Goal: Transaction & Acquisition: Register for event/course

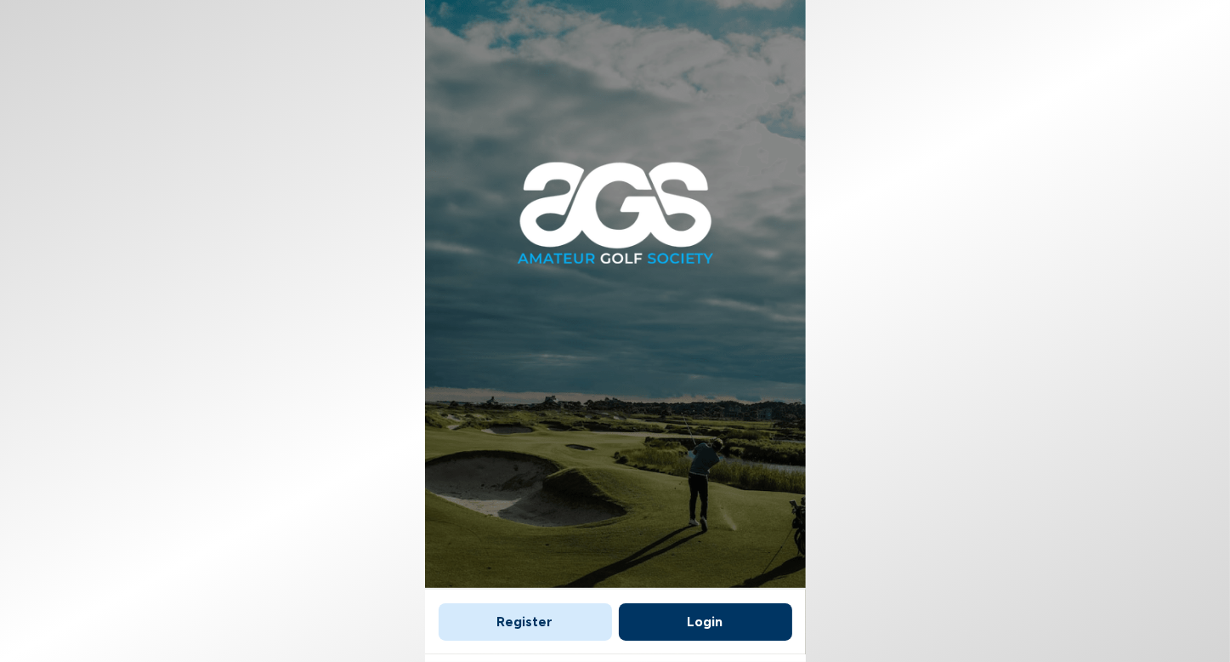
scroll to position [10, 0]
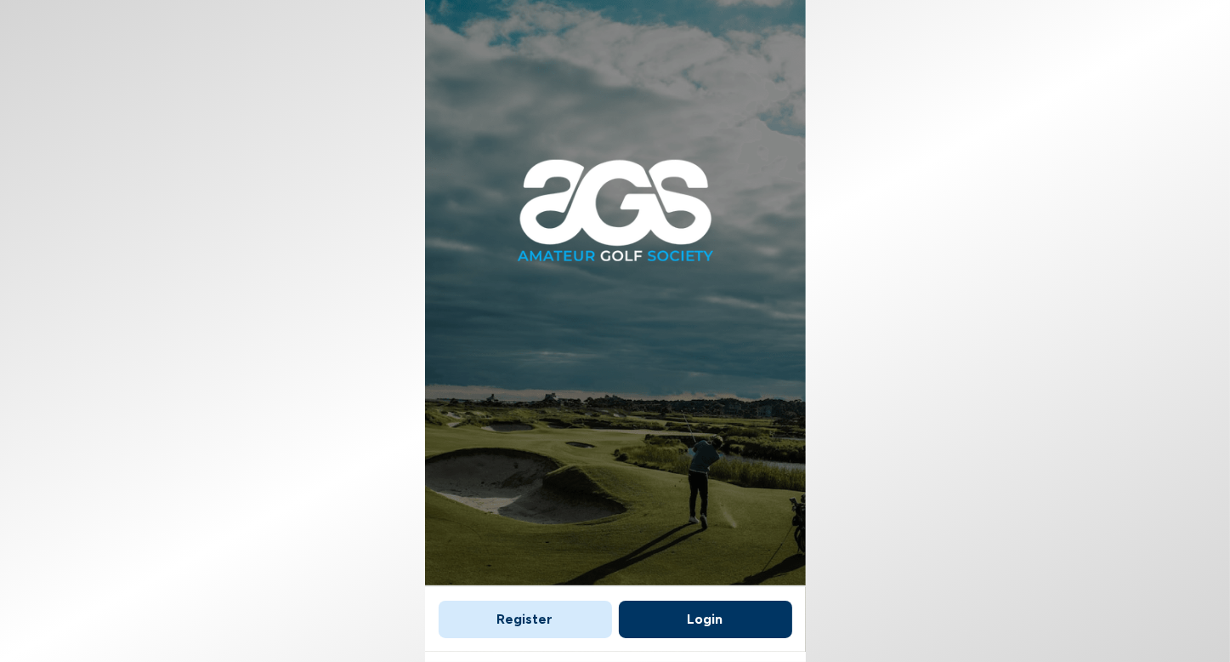
click at [562, 621] on button "Register" at bounding box center [525, 618] width 173 height 37
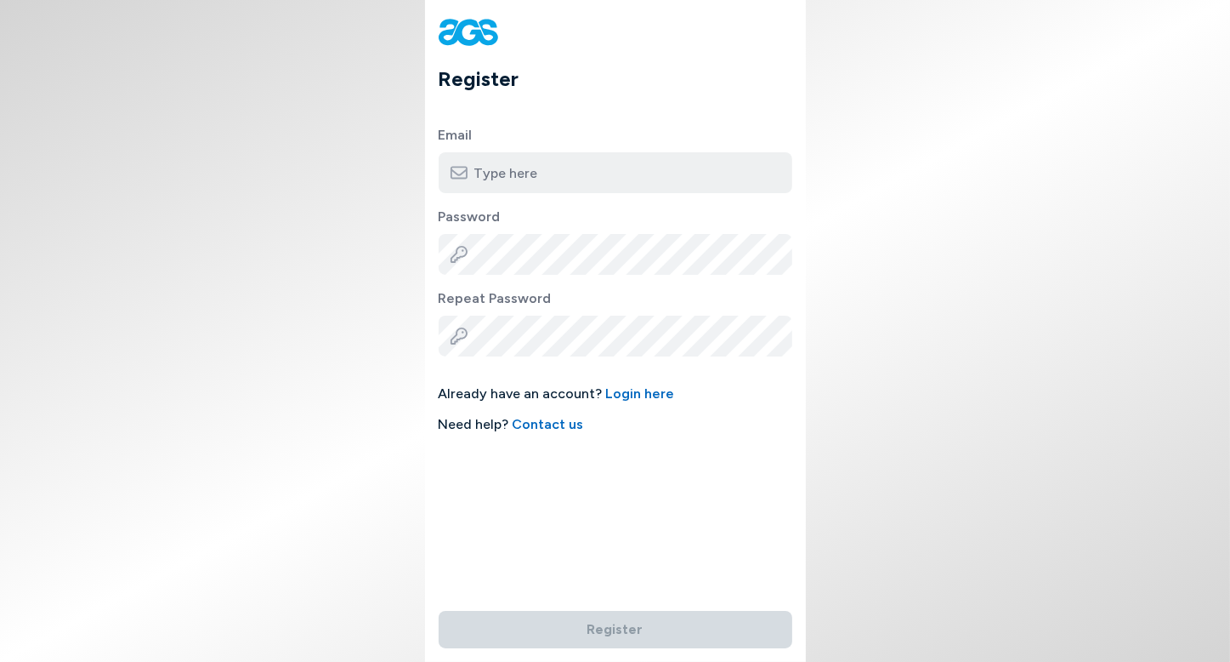
click at [552, 171] on input "email" at bounding box center [616, 172] width 354 height 41
type input "[EMAIL_ADDRESS][DOMAIN_NAME]"
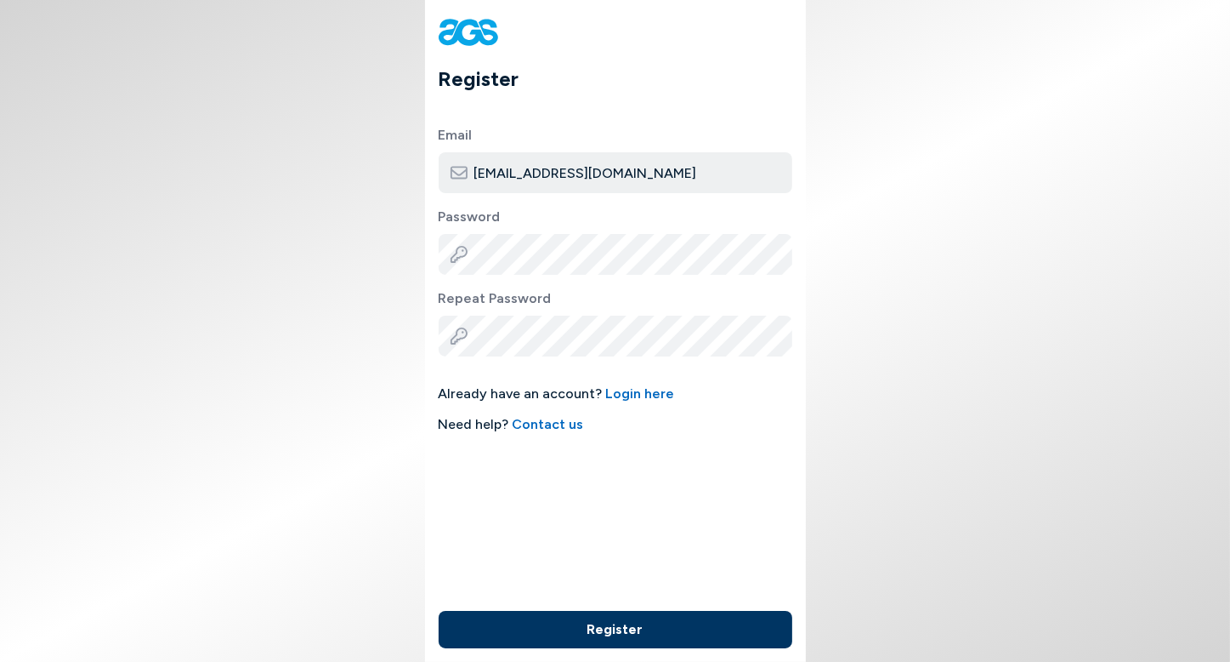
click at [609, 631] on button "Register" at bounding box center [616, 629] width 354 height 37
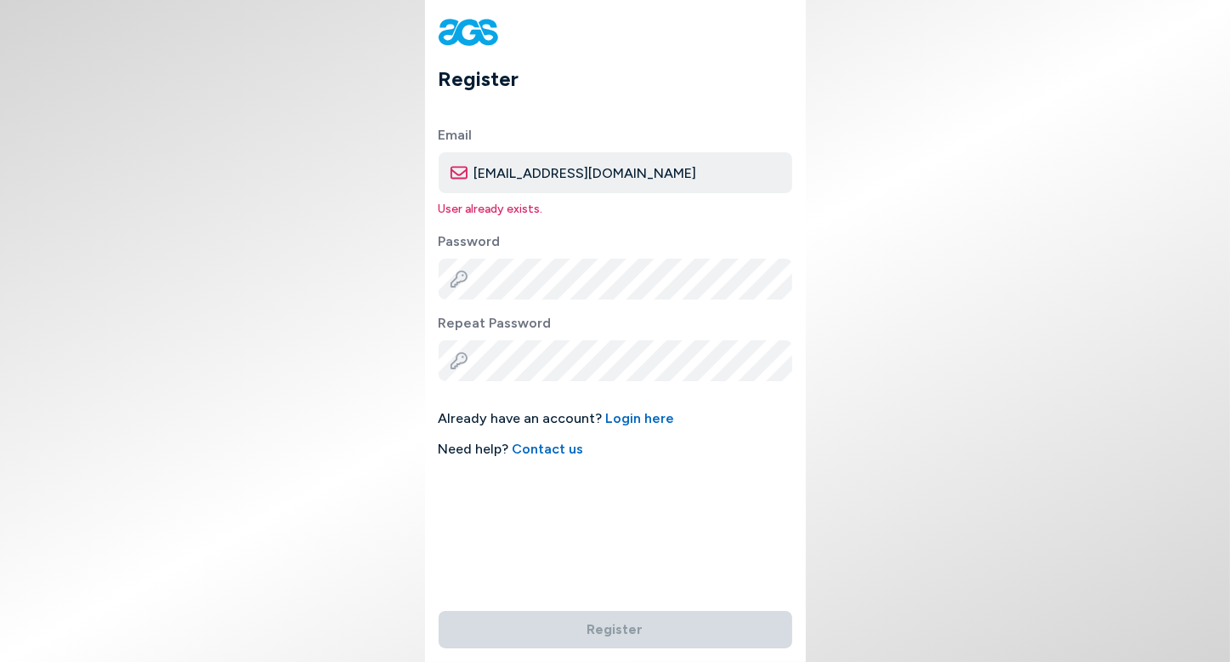
click at [633, 419] on link "Login here" at bounding box center [640, 418] width 69 height 16
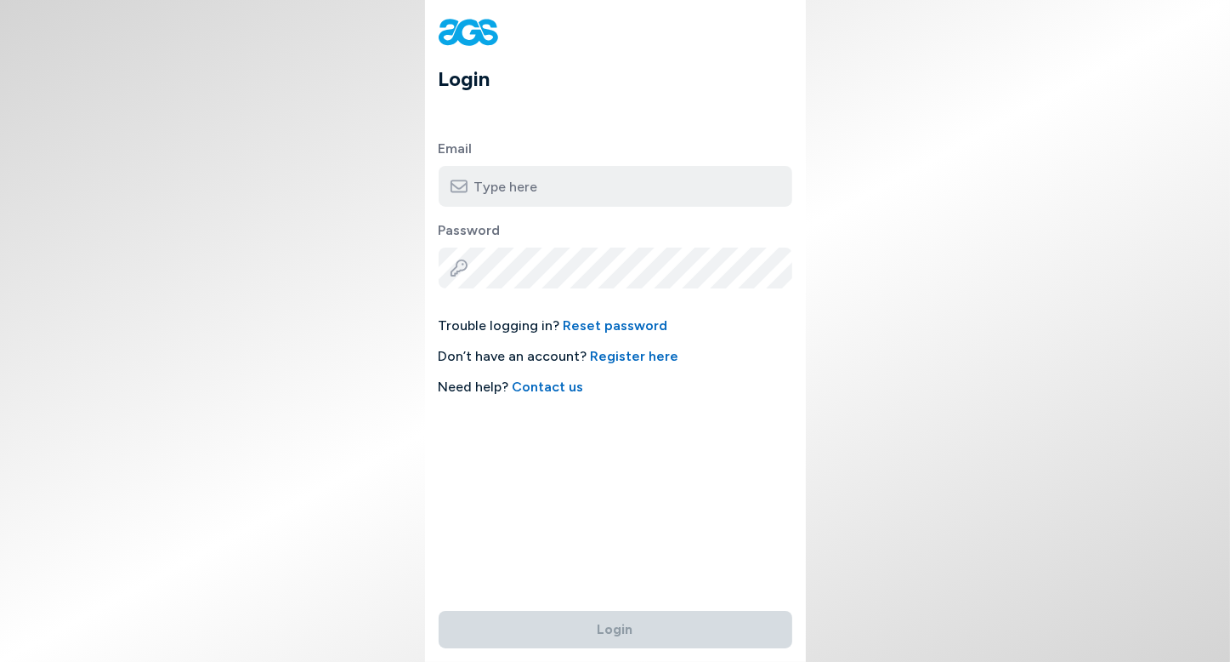
click at [485, 183] on input "email" at bounding box center [616, 186] width 354 height 41
type input "[EMAIL_ADDRESS][DOMAIN_NAME]"
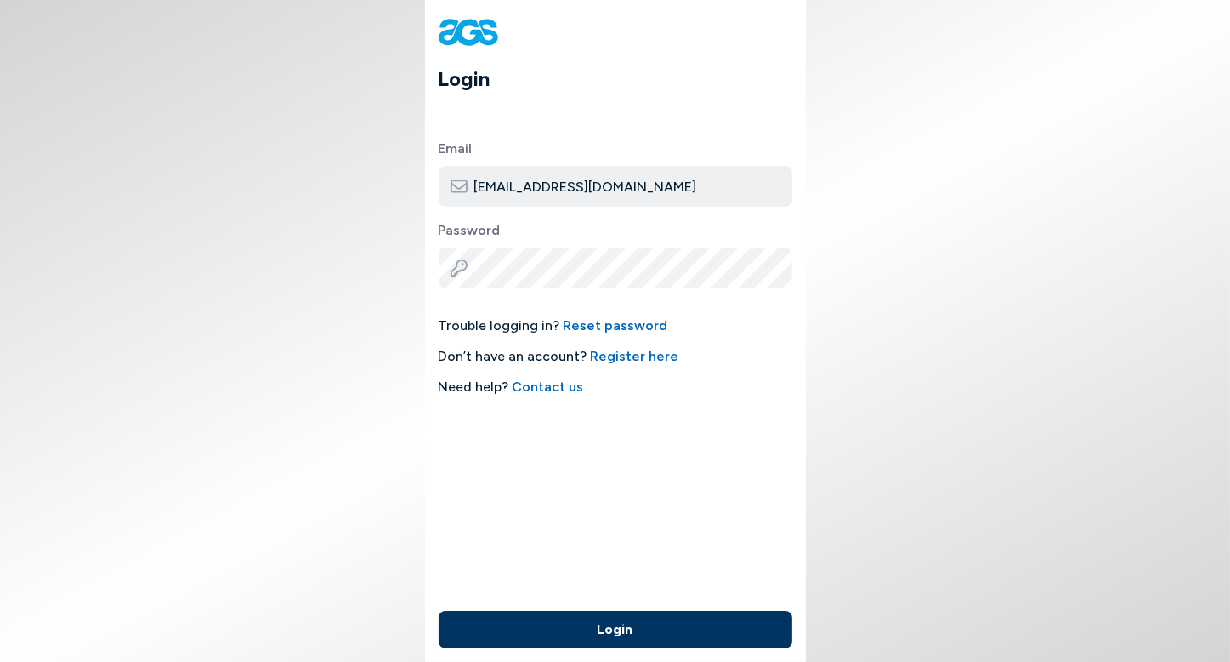
click at [635, 635] on button "Login" at bounding box center [616, 629] width 354 height 37
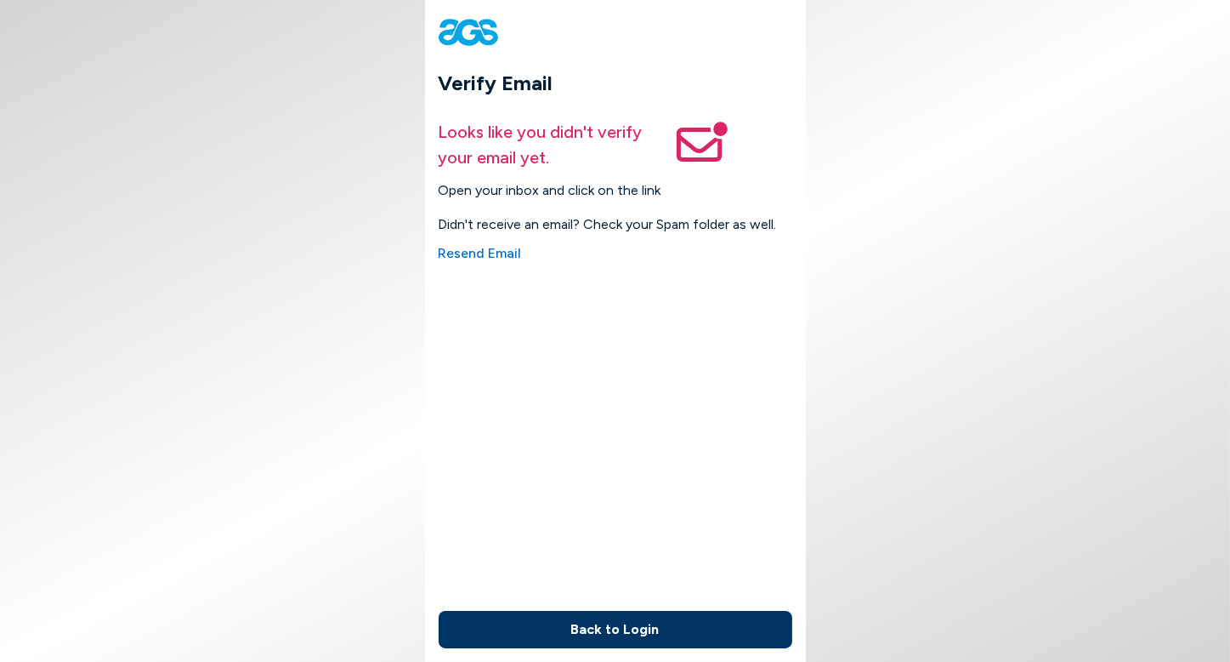
click at [487, 257] on span "Resend Email" at bounding box center [480, 253] width 83 height 20
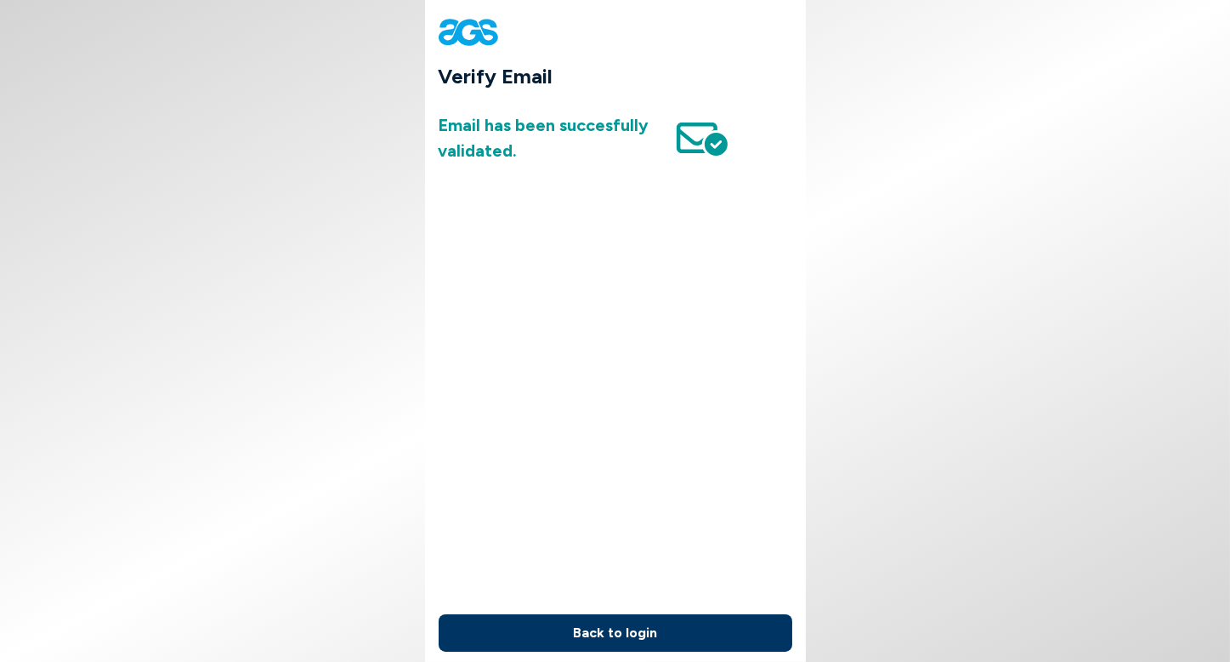
click at [642, 639] on button "Back to login" at bounding box center [616, 632] width 354 height 37
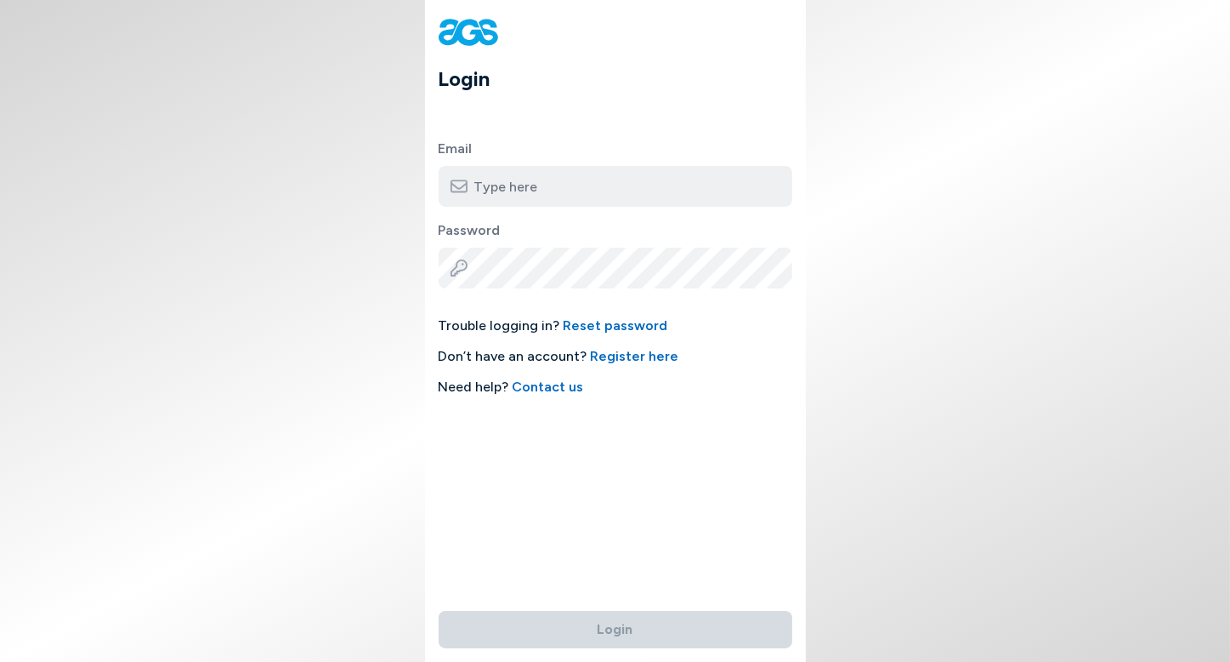
click at [531, 181] on input "email" at bounding box center [616, 186] width 354 height 41
type input "[EMAIL_ADDRESS][DOMAIN_NAME]"
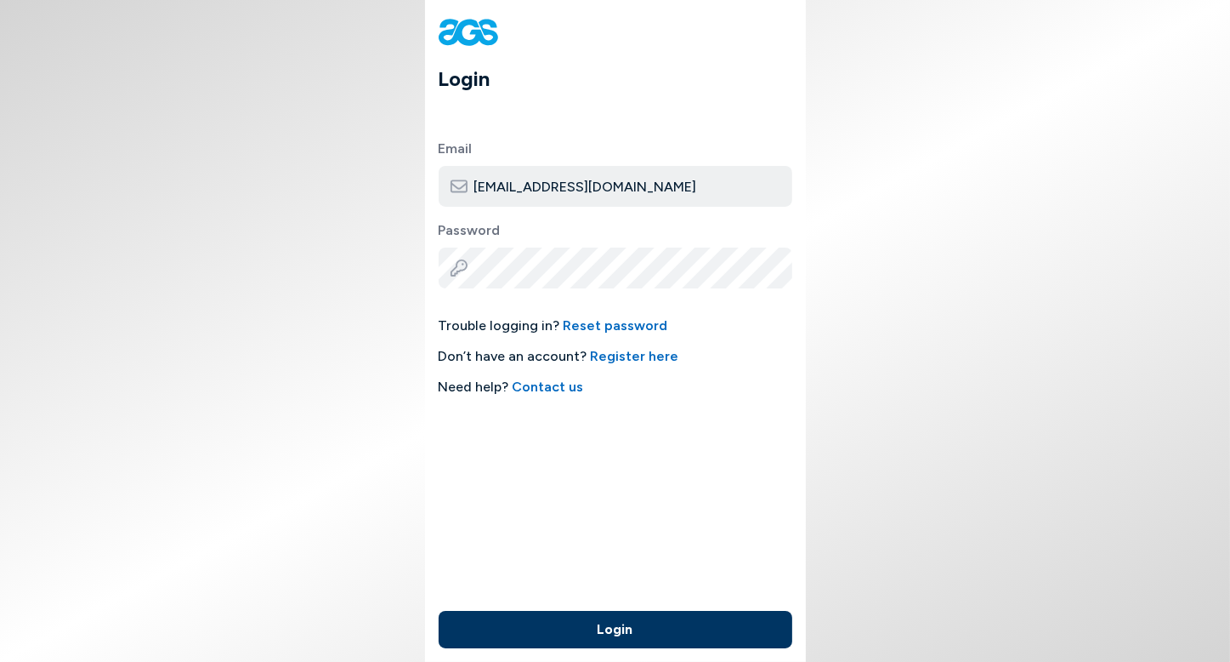
click at [622, 628] on button "Login" at bounding box center [616, 629] width 354 height 37
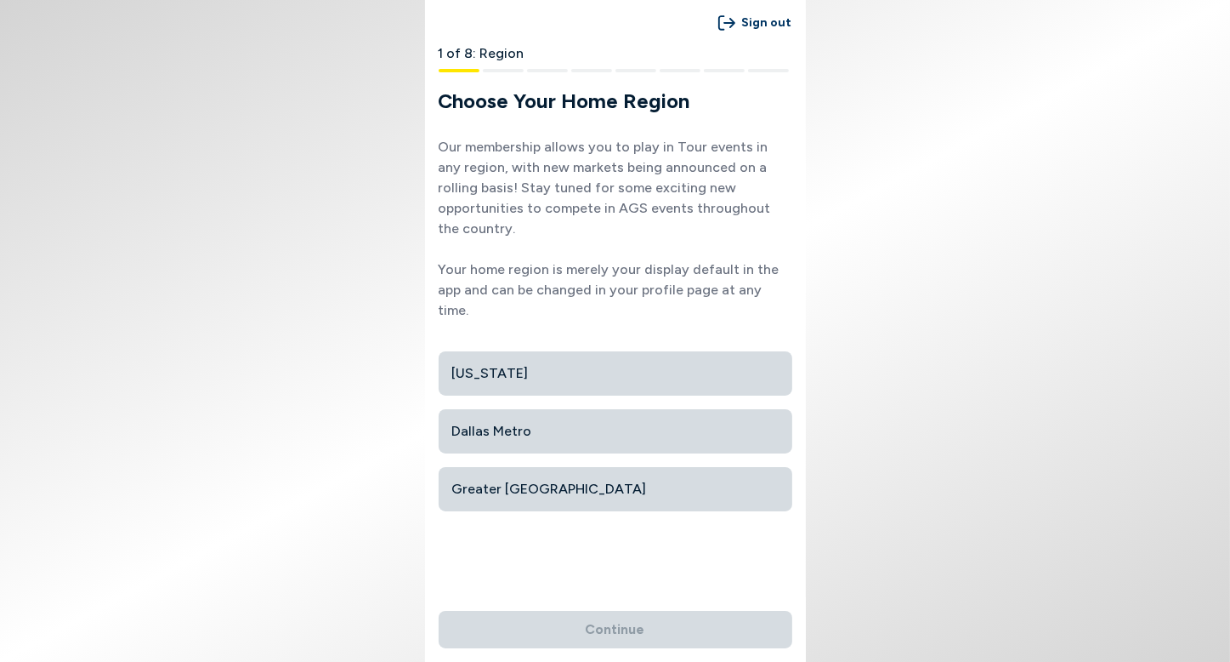
click at [526, 358] on span "Maryland" at bounding box center [615, 373] width 327 height 31
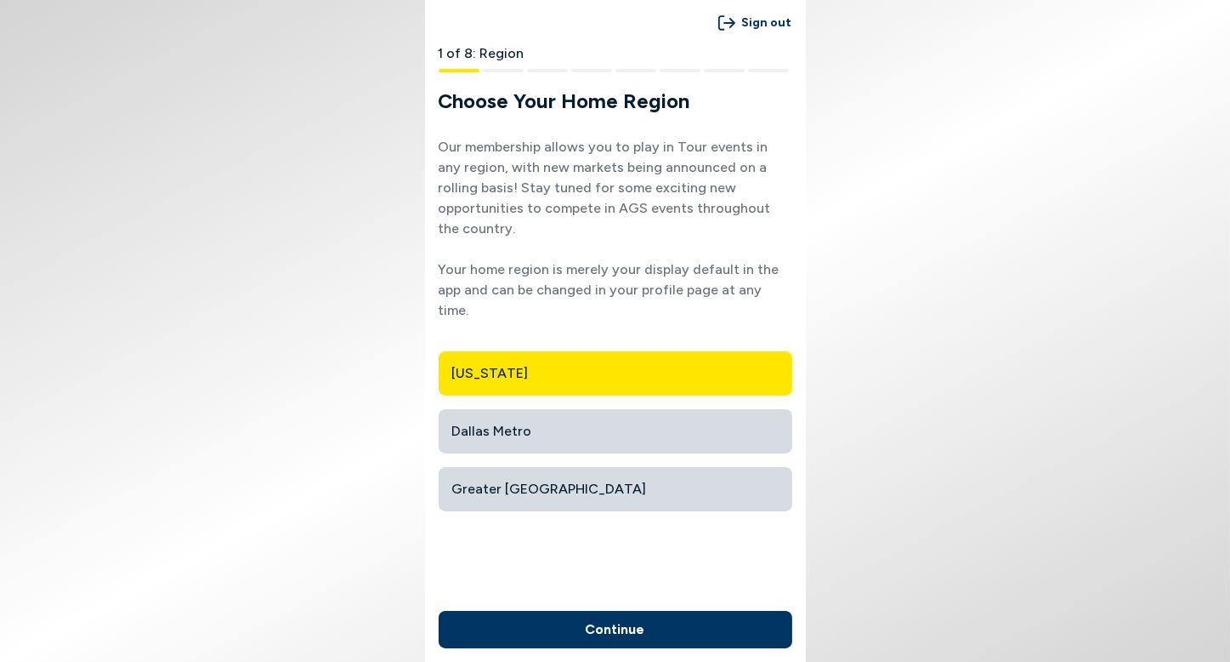
click at [522, 416] on span "Dallas Metro" at bounding box center [615, 431] width 327 height 31
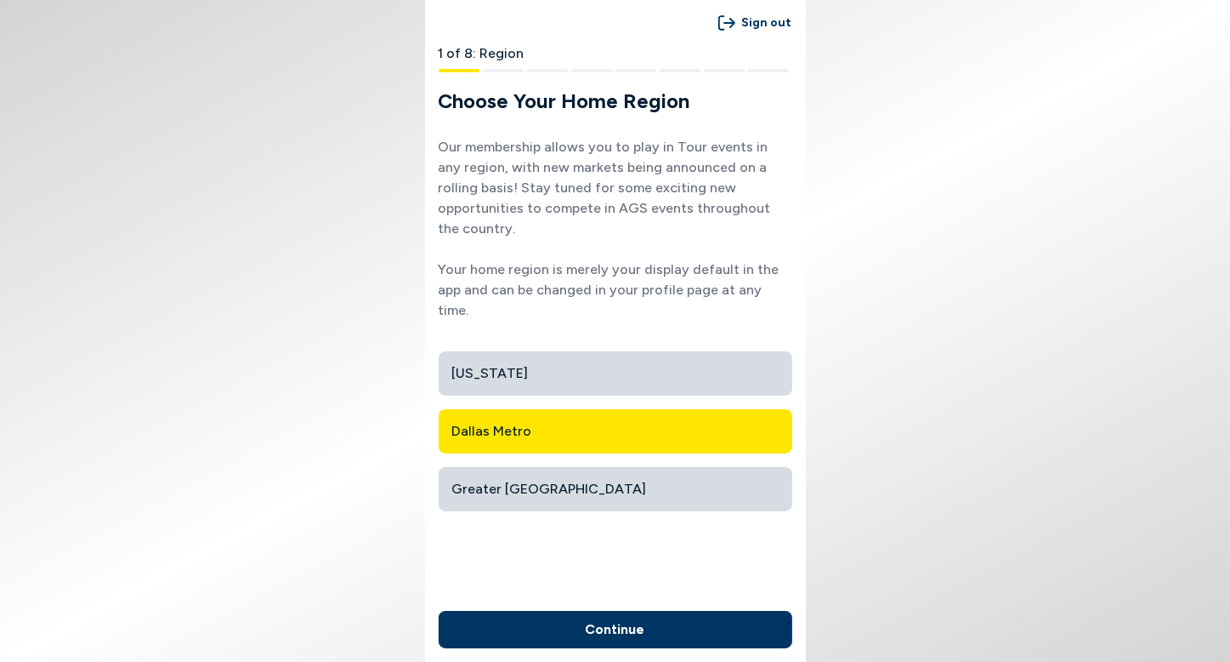
click at [633, 637] on button "Continue" at bounding box center [616, 629] width 354 height 37
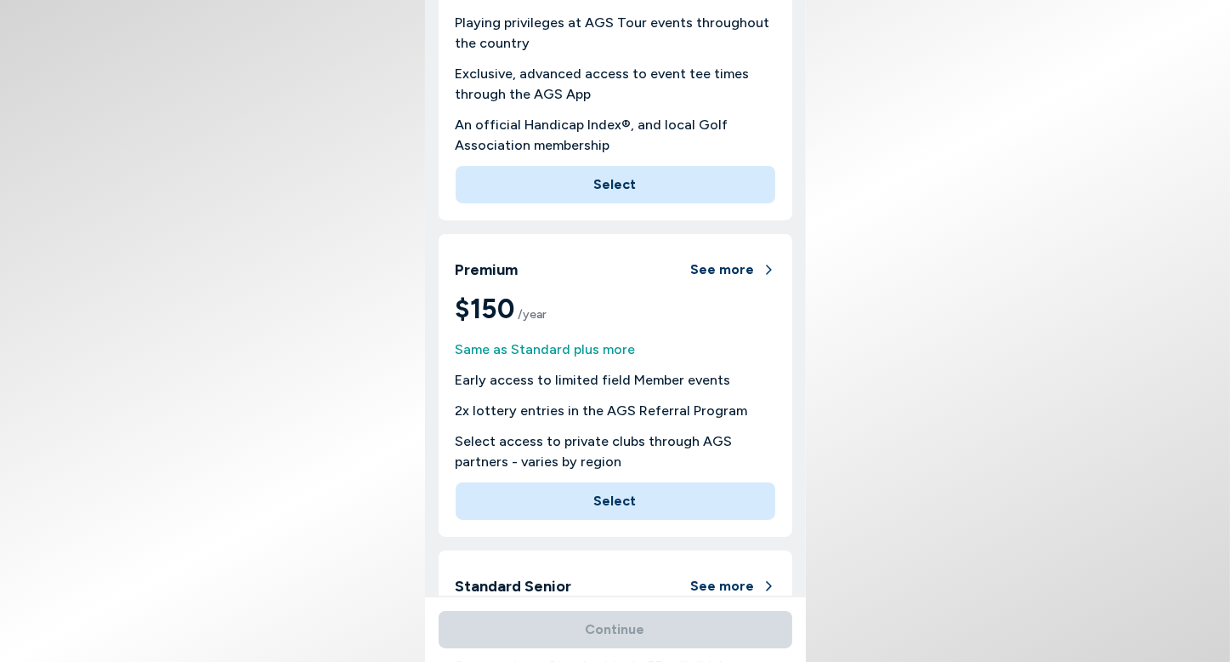
scroll to position [590, 0]
